Goal: Information Seeking & Learning: Check status

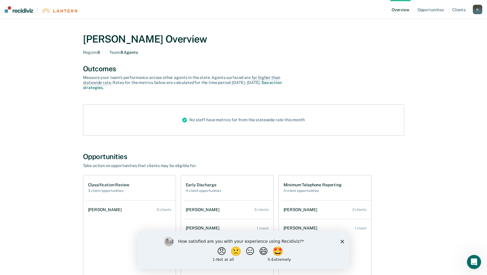
click at [408, 167] on div "[PERSON_NAME] Overview Region : 6 Team : 8 Agents Outcomes Measure your team’s …" at bounding box center [243, 168] width 354 height 284
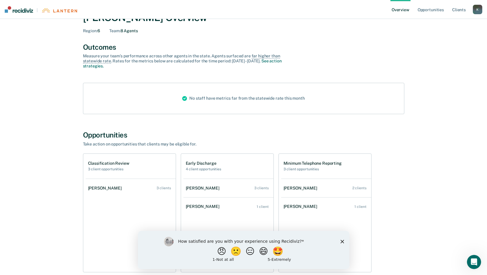
scroll to position [54, 0]
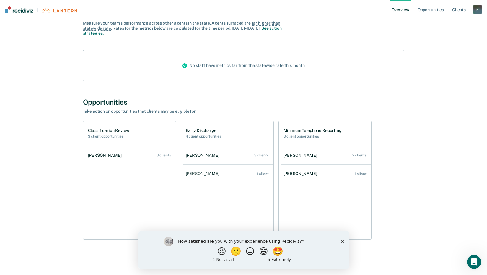
click at [453, 219] on div "[PERSON_NAME] Overview Region : 6 Team : 8 Agents Outcomes Measure your team’s …" at bounding box center [243, 114] width 473 height 284
click at [209, 173] on div "[PERSON_NAME]" at bounding box center [204, 173] width 36 height 5
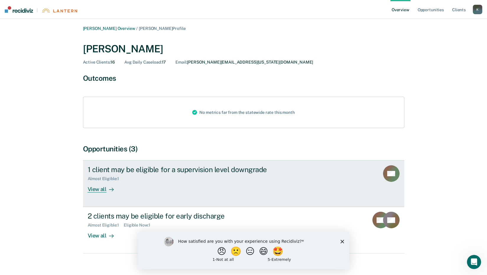
click at [102, 190] on div "View all" at bounding box center [104, 187] width 33 height 12
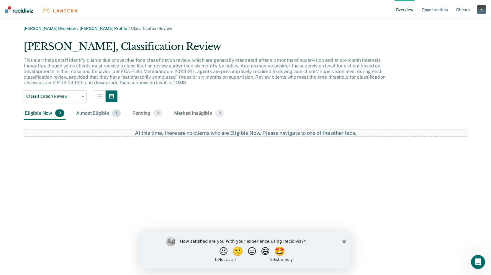
click at [85, 113] on div "Almost Eligible 1" at bounding box center [98, 113] width 47 height 13
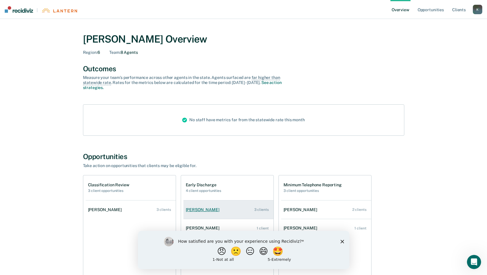
click at [214, 209] on div "[PERSON_NAME]" at bounding box center [204, 209] width 36 height 5
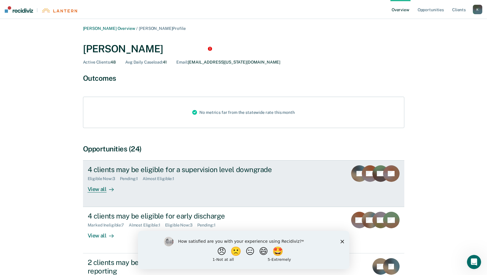
click at [97, 187] on div "View all" at bounding box center [104, 187] width 33 height 12
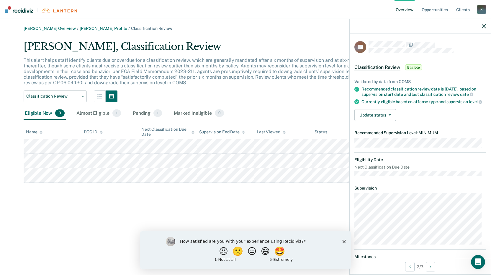
click at [482, 27] on div at bounding box center [420, 26] width 141 height 15
click at [486, 26] on icon "button" at bounding box center [484, 26] width 4 height 4
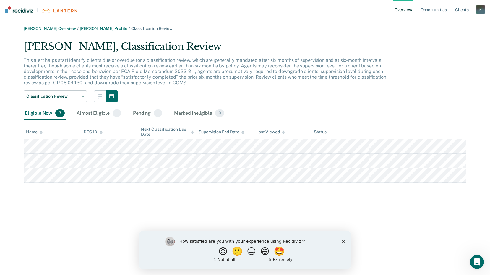
click at [344, 240] on icon "Close survey" at bounding box center [344, 241] width 4 height 4
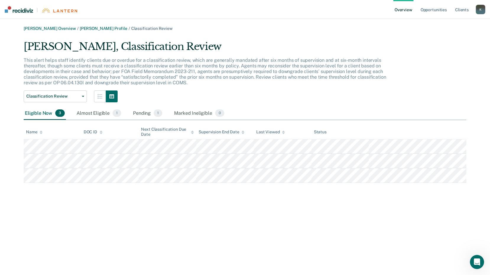
click at [123, 15] on nav "| Overview Opportunities Client s KincaidK2@michigan.gov K Profile How it works…" at bounding box center [245, 9] width 490 height 19
click at [439, 8] on link "Opportunities" at bounding box center [433, 9] width 29 height 19
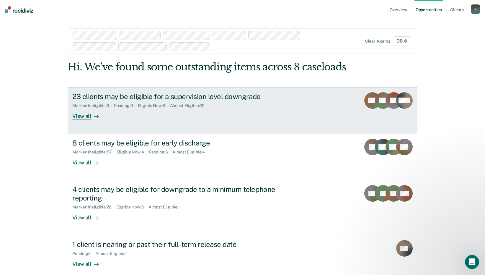
click at [81, 116] on div "View all" at bounding box center [88, 114] width 33 height 12
